Goal: Transaction & Acquisition: Subscribe to service/newsletter

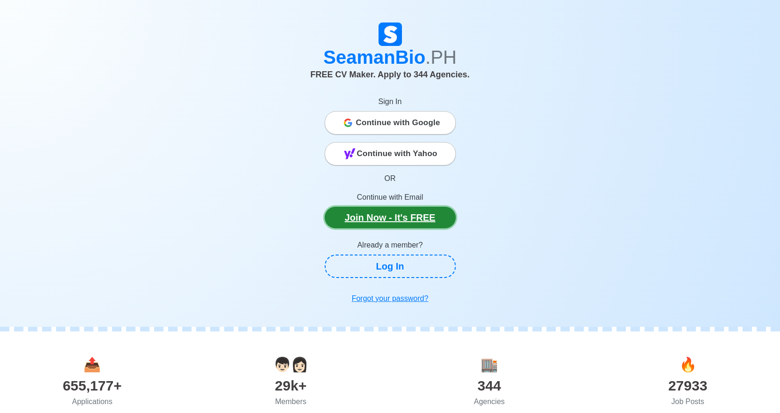
click at [407, 221] on link "Join Now - It's FREE" at bounding box center [390, 218] width 131 height 22
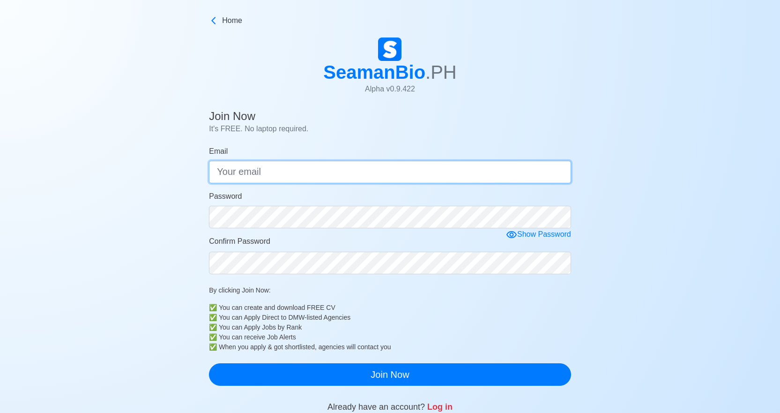
click at [376, 179] on input "Email" at bounding box center [390, 172] width 362 height 22
type input "j"
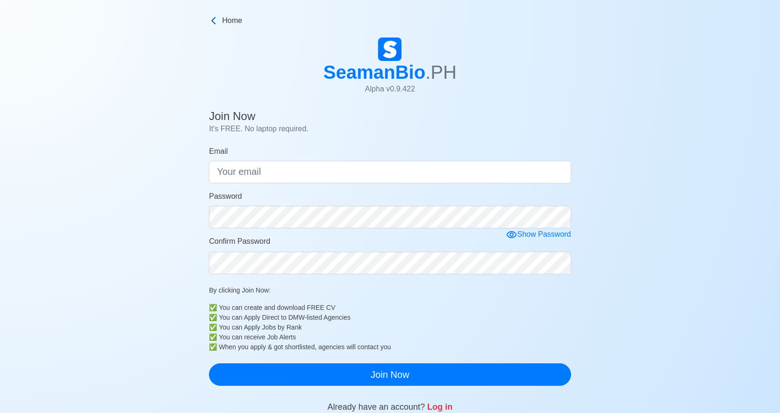
click at [240, 20] on span "Home" at bounding box center [232, 20] width 20 height 11
